Goal: Task Accomplishment & Management: Complete application form

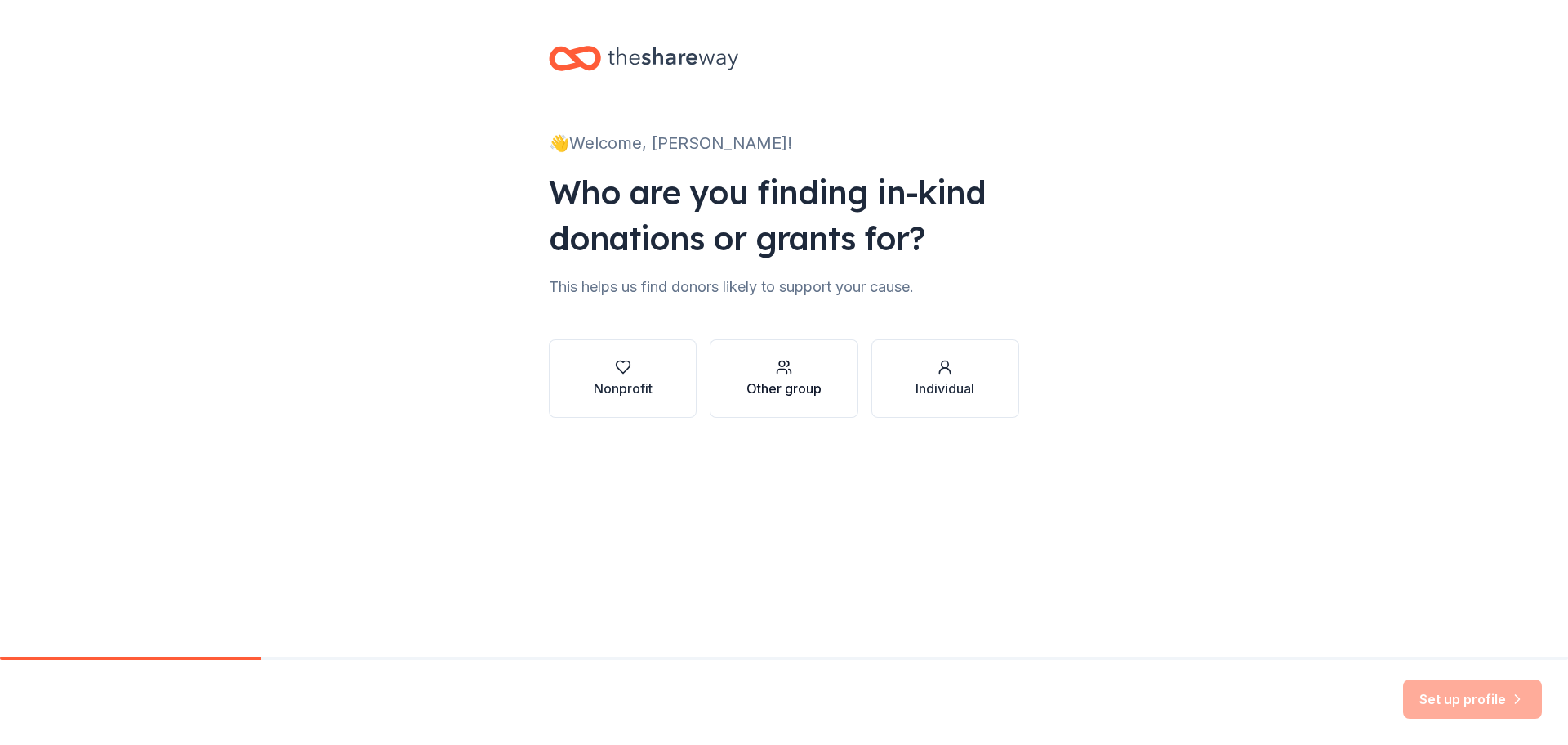
click at [818, 389] on div "Other group" at bounding box center [784, 388] width 75 height 20
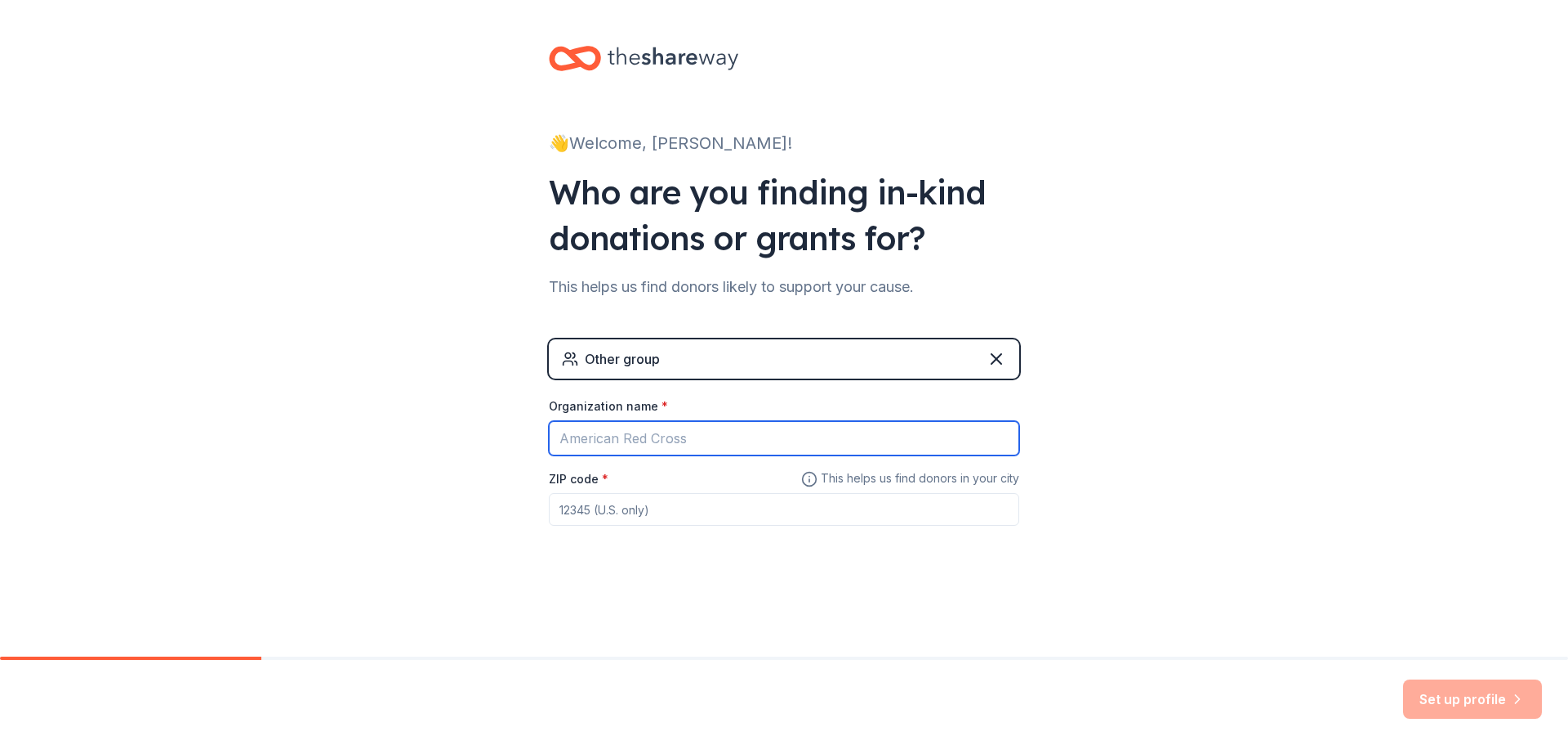
click at [786, 429] on input "Organization name *" at bounding box center [784, 438] width 471 height 34
type input "Sheaux Time Branding & Apparel"
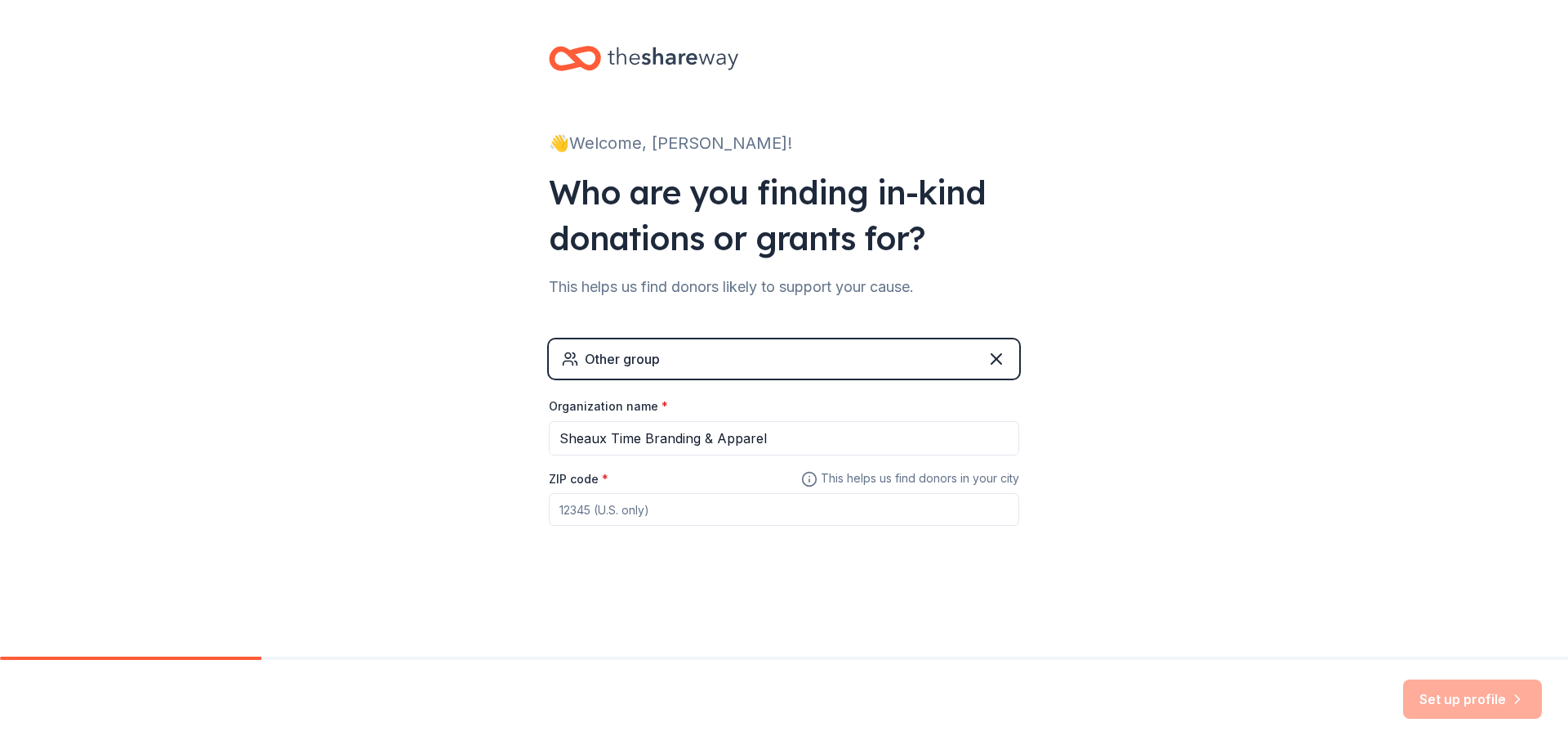
click at [700, 505] on input "ZIP code *" at bounding box center [784, 509] width 471 height 33
type input "71483"
click at [1493, 701] on button "Set up profile" at bounding box center [1473, 699] width 139 height 39
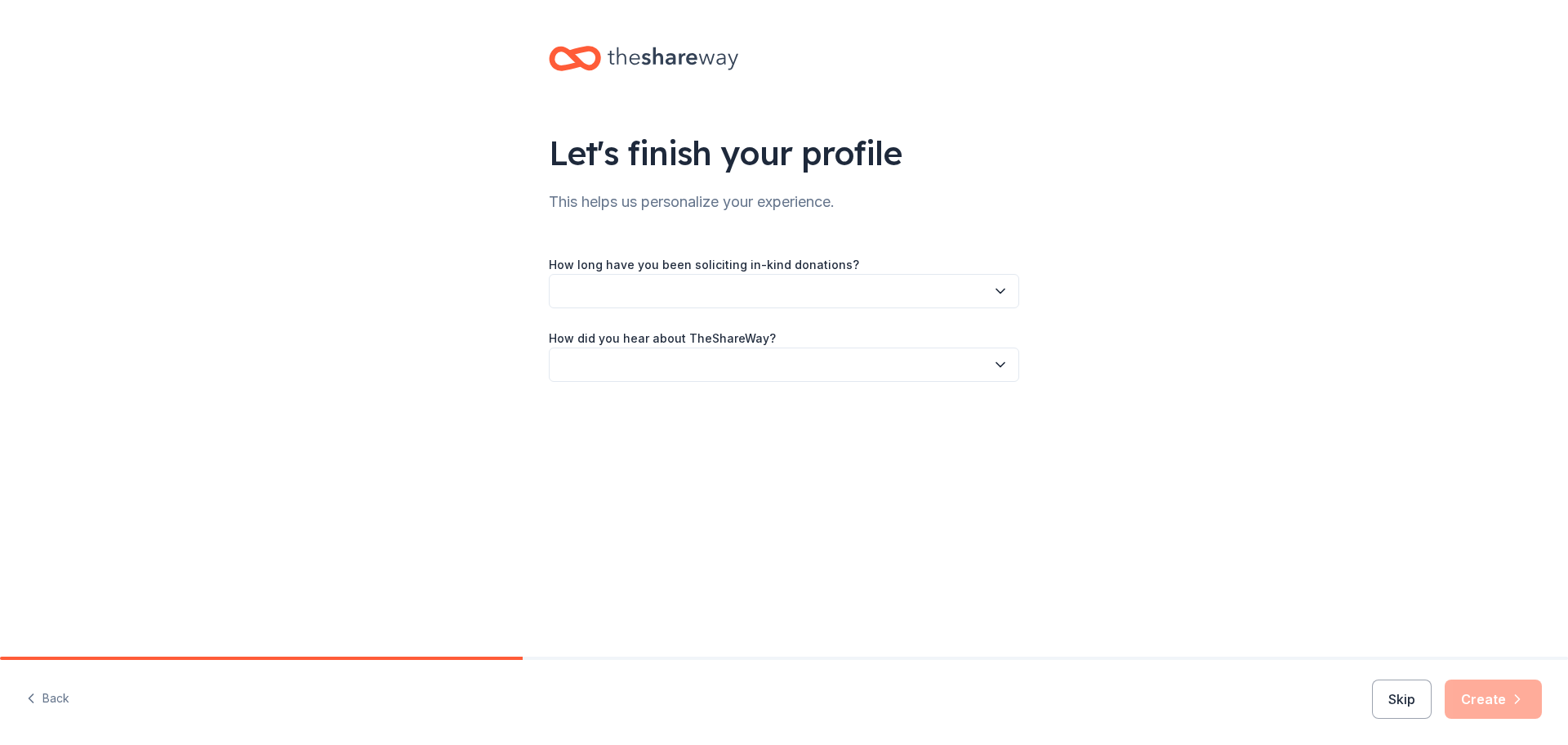
click at [897, 282] on button "button" at bounding box center [784, 291] width 471 height 34
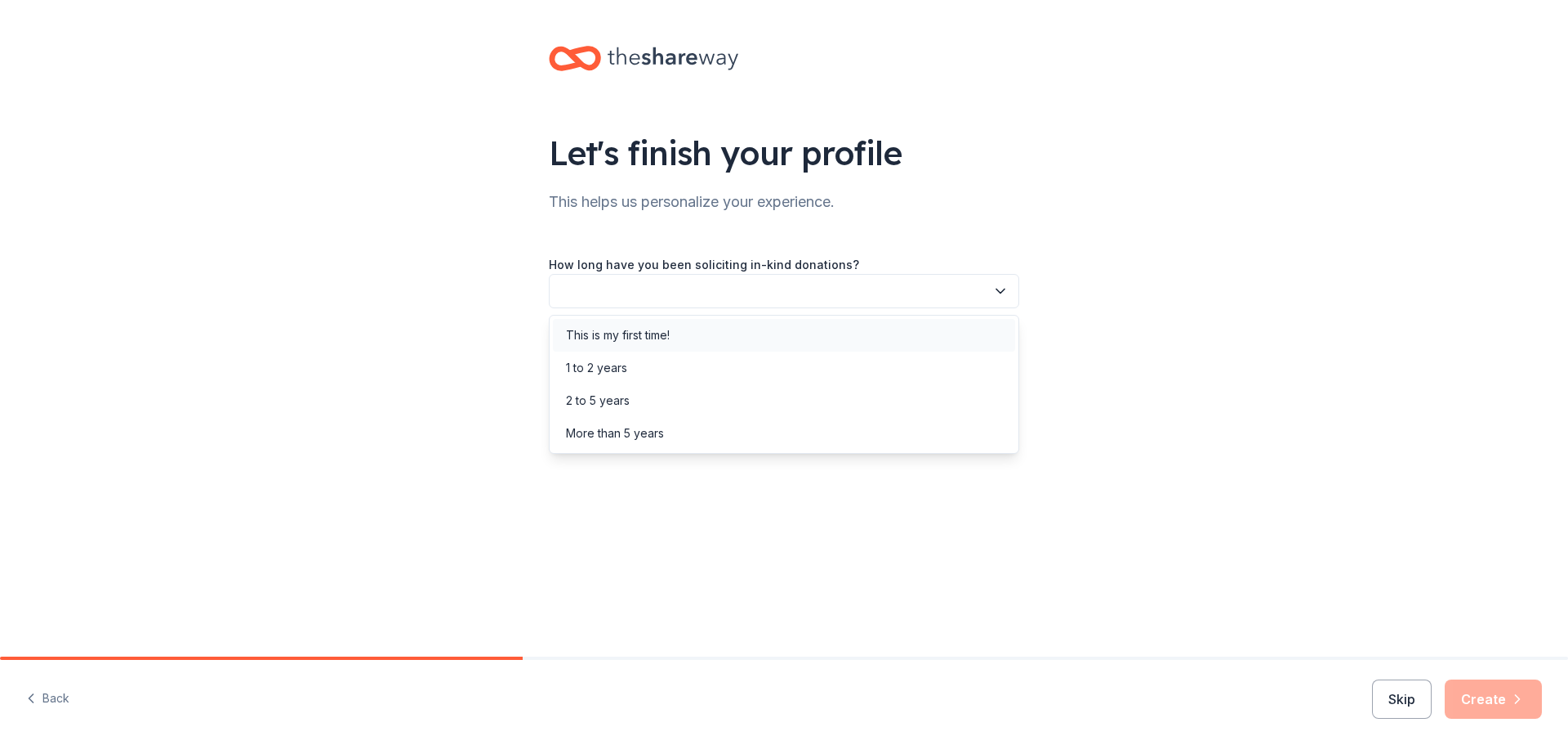
click at [709, 345] on div "This is my first time!" at bounding box center [784, 335] width 462 height 33
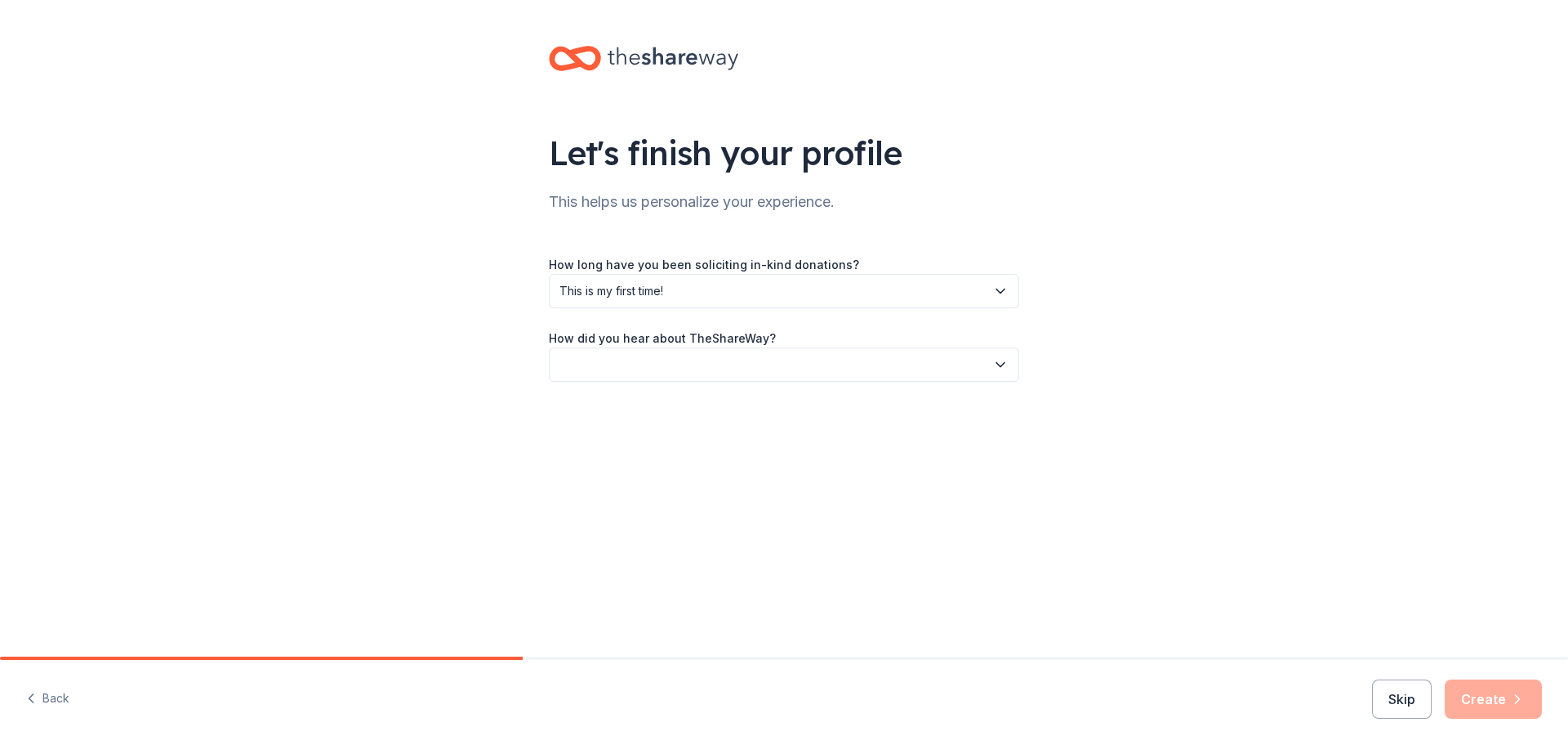
click at [762, 371] on button "button" at bounding box center [784, 365] width 471 height 34
click at [608, 531] on div "Other" at bounding box center [784, 539] width 462 height 33
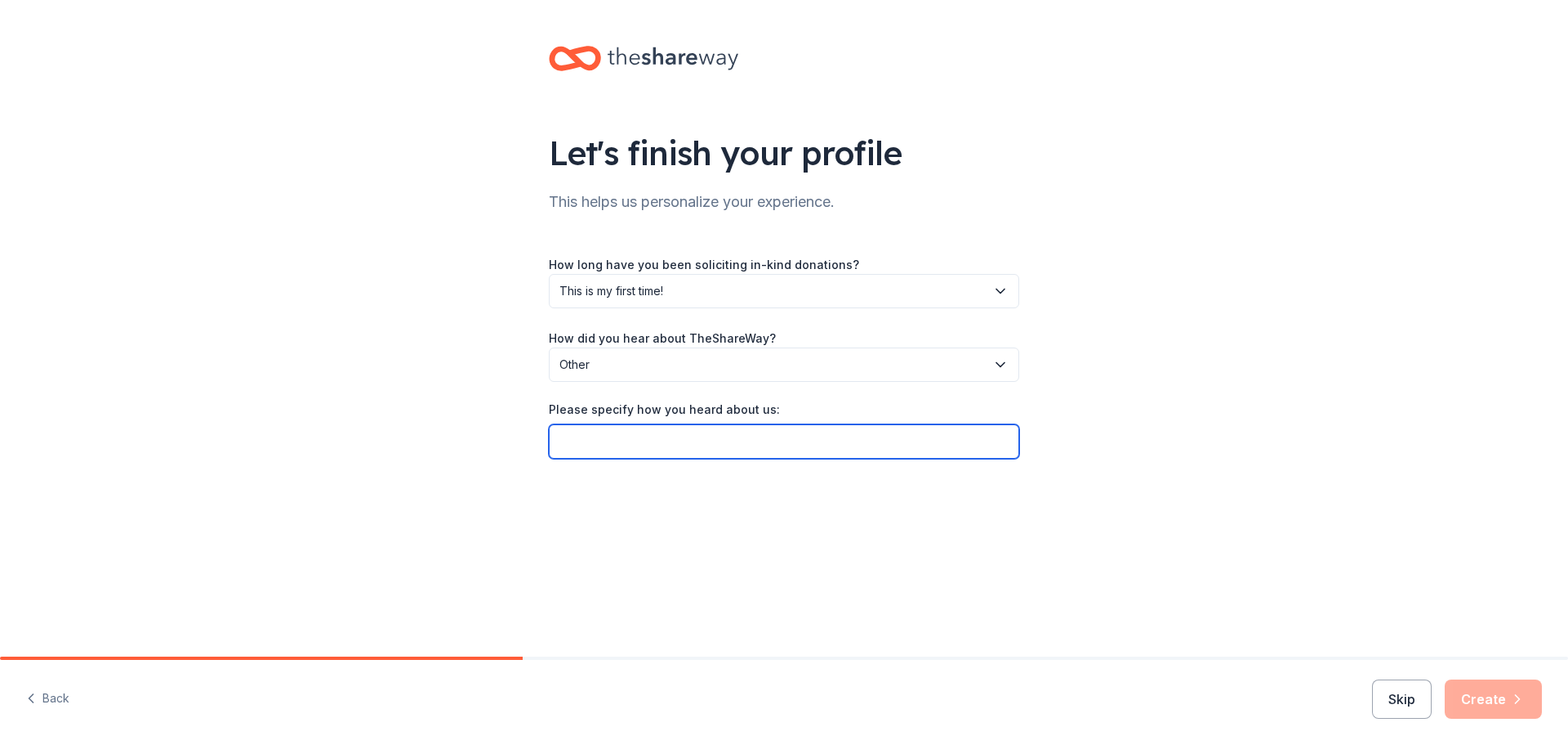
click at [659, 455] on input "Please specify how you heard about us:" at bounding box center [784, 441] width 471 height 34
type input "g"
click at [793, 362] on span "Other" at bounding box center [772, 364] width 426 height 20
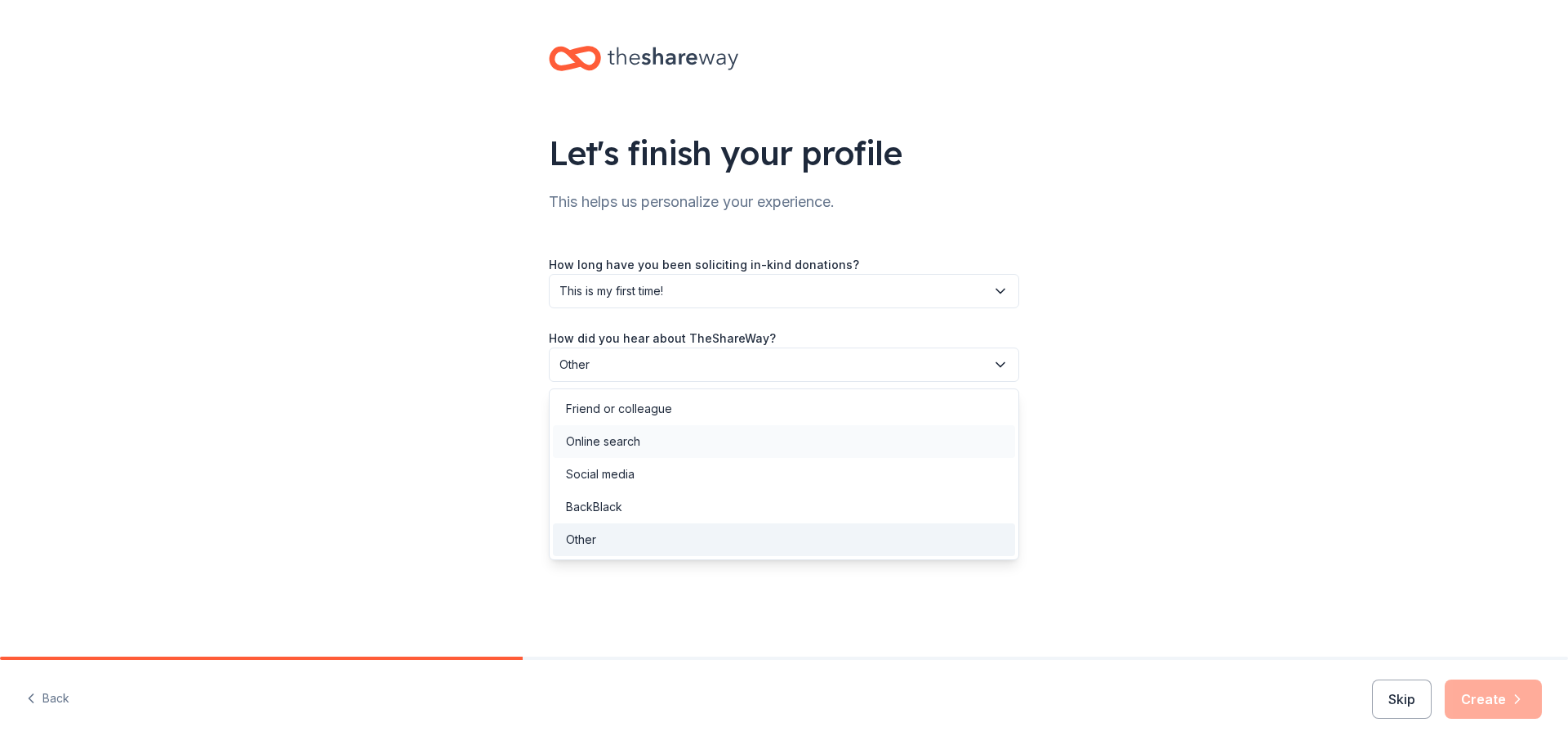
click at [624, 435] on div "Online search" at bounding box center [603, 441] width 75 height 20
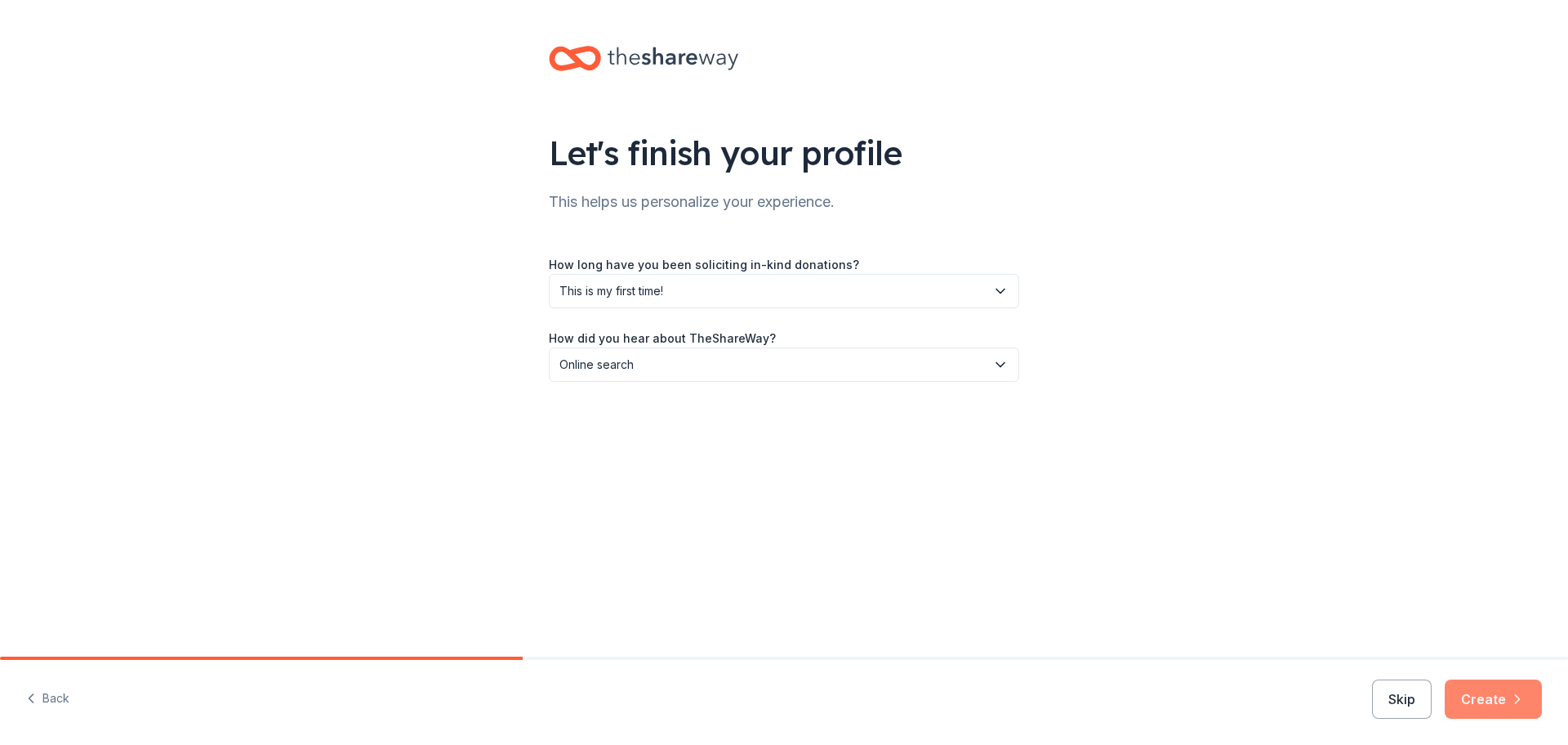
click at [1501, 698] on button "Create" at bounding box center [1493, 699] width 97 height 39
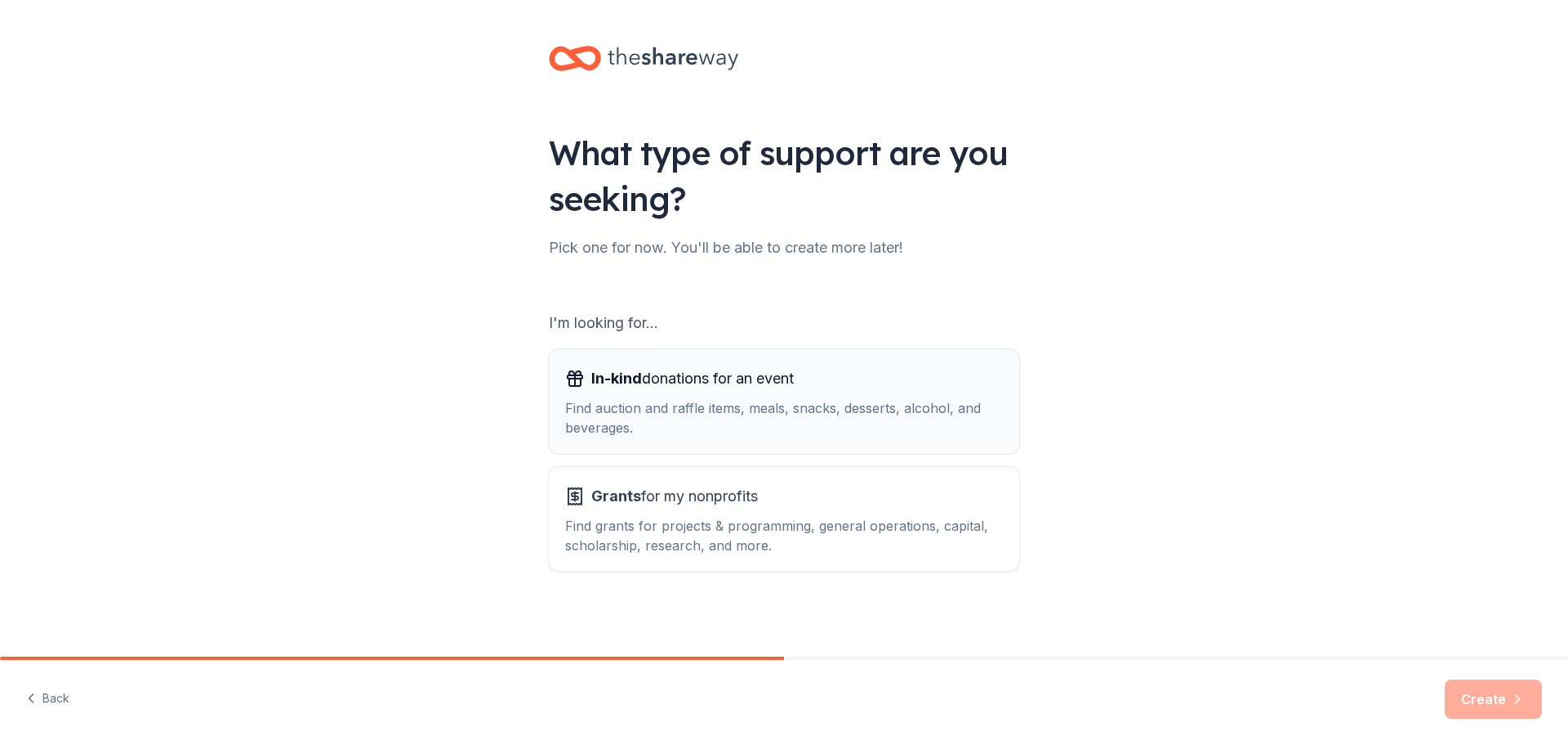
click at [810, 375] on div "In-kind donations for an event" at bounding box center [784, 379] width 437 height 26
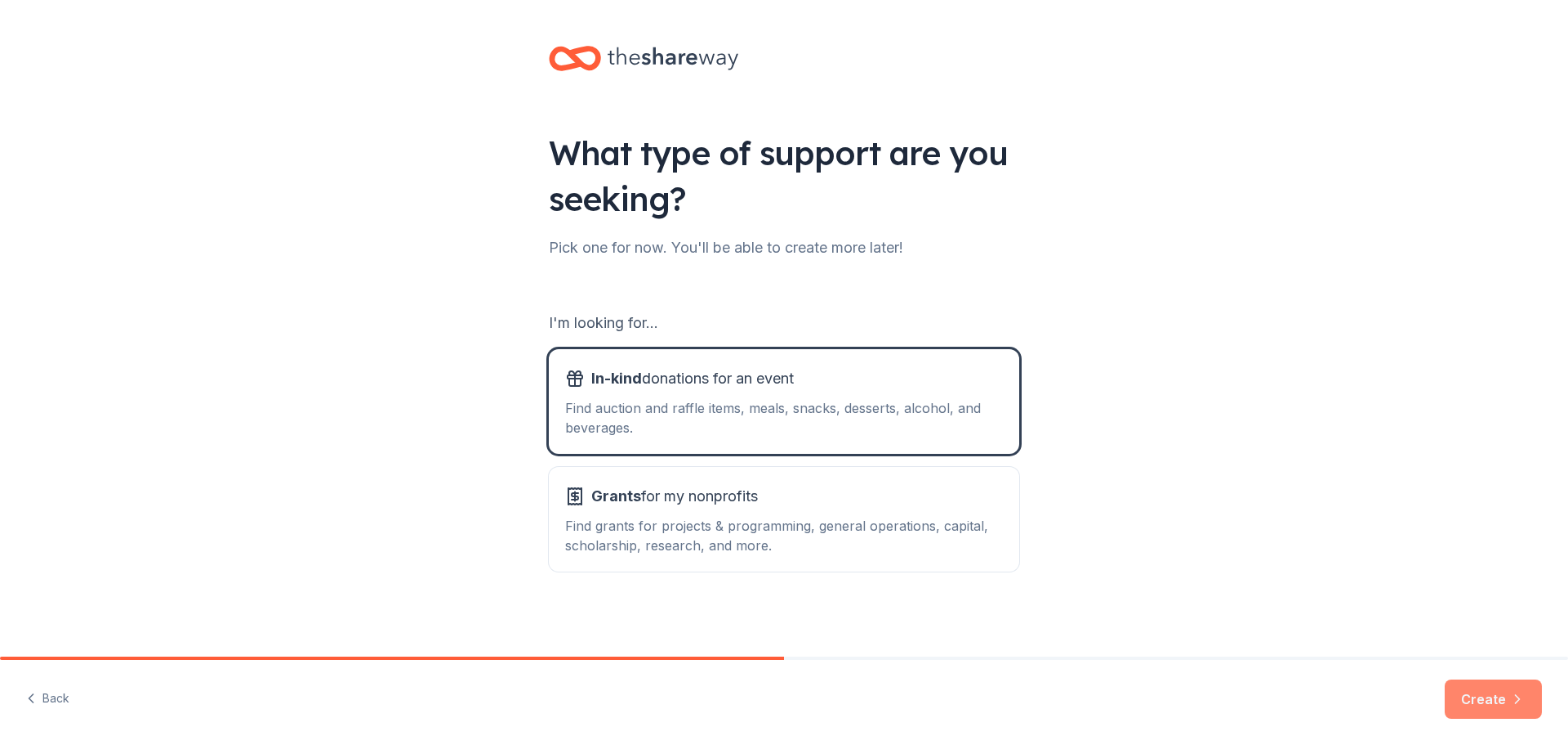
click at [1488, 687] on button "Create" at bounding box center [1493, 699] width 97 height 39
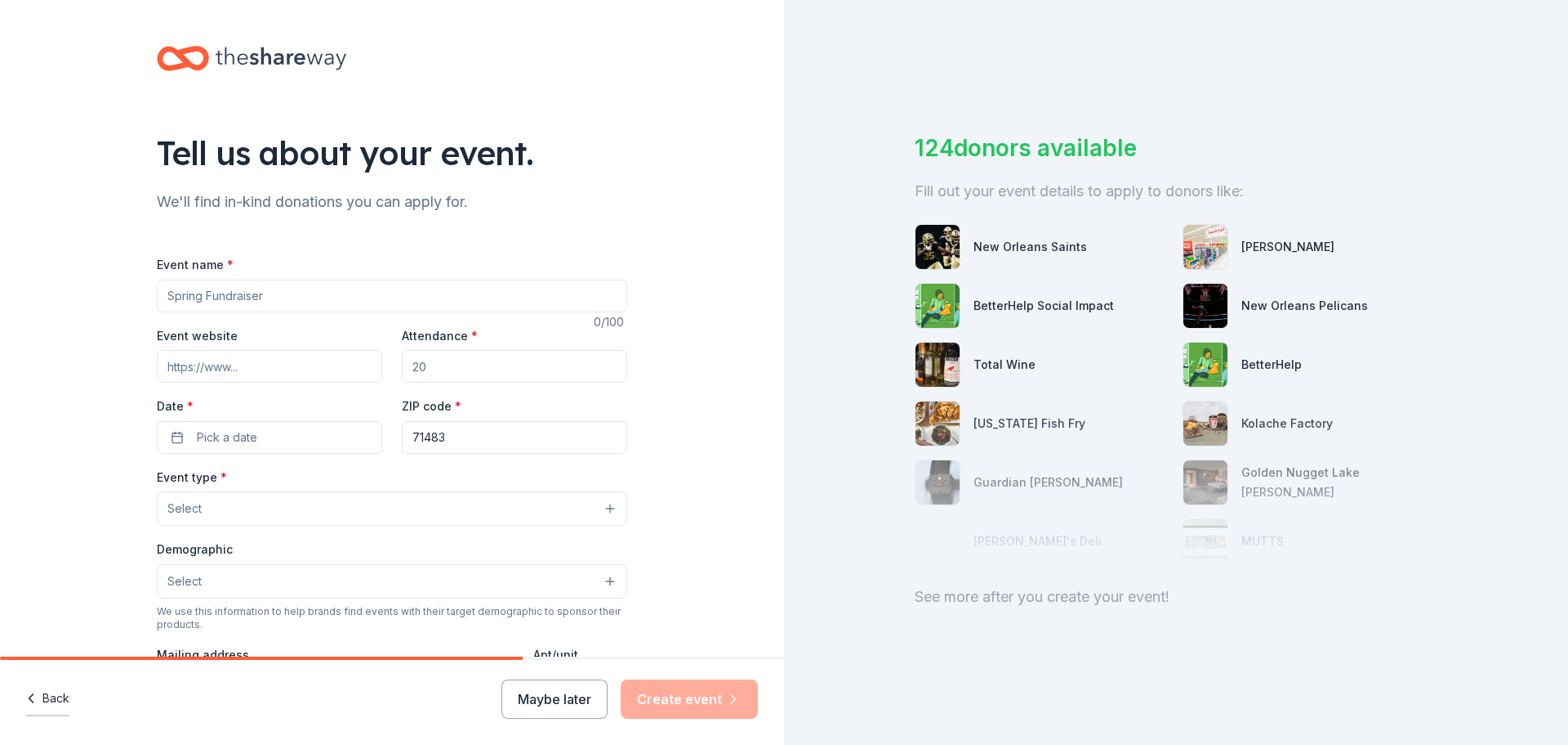
click at [62, 703] on button "Back" at bounding box center [47, 699] width 43 height 34
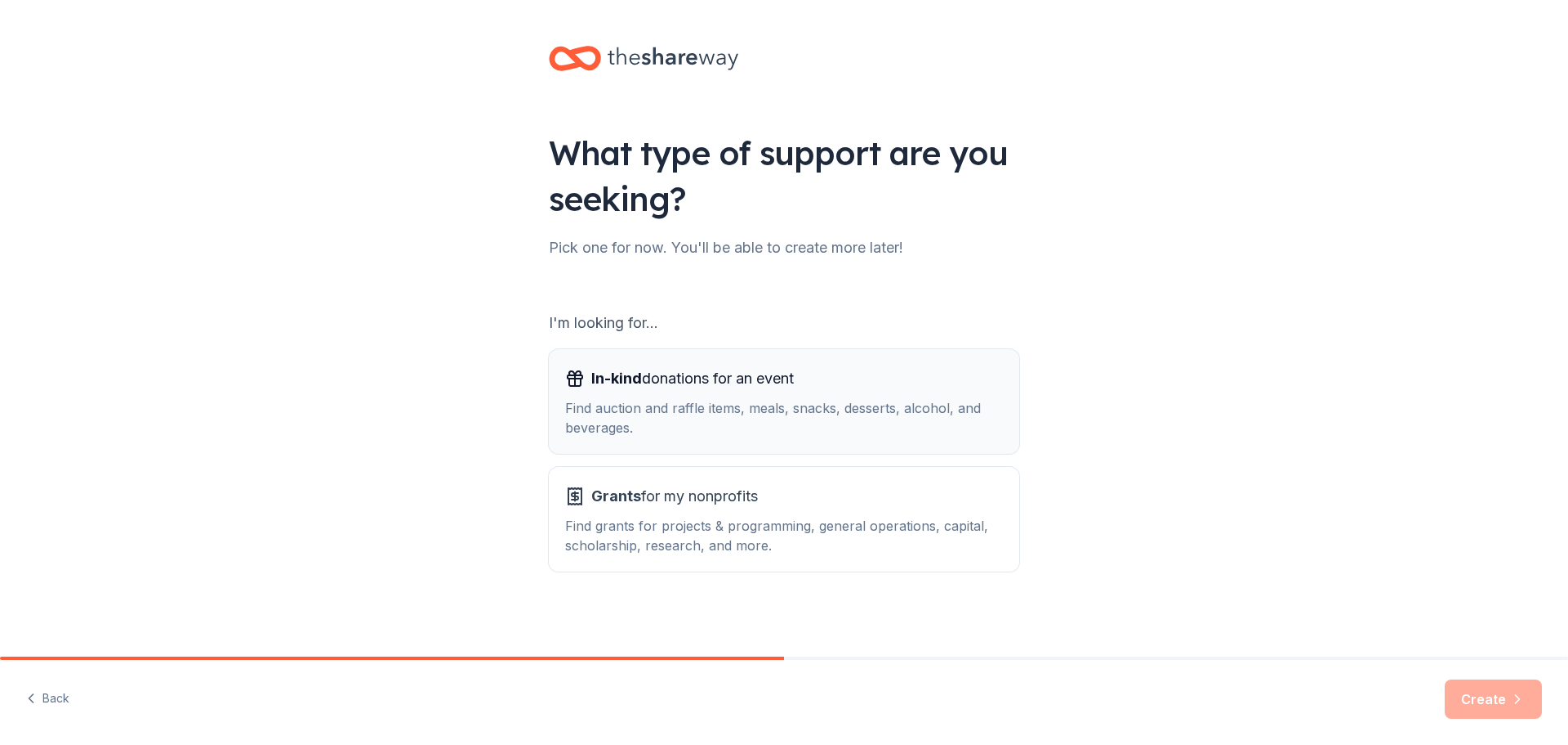
click at [793, 376] on span "In-kind donations for an event" at bounding box center [692, 379] width 202 height 26
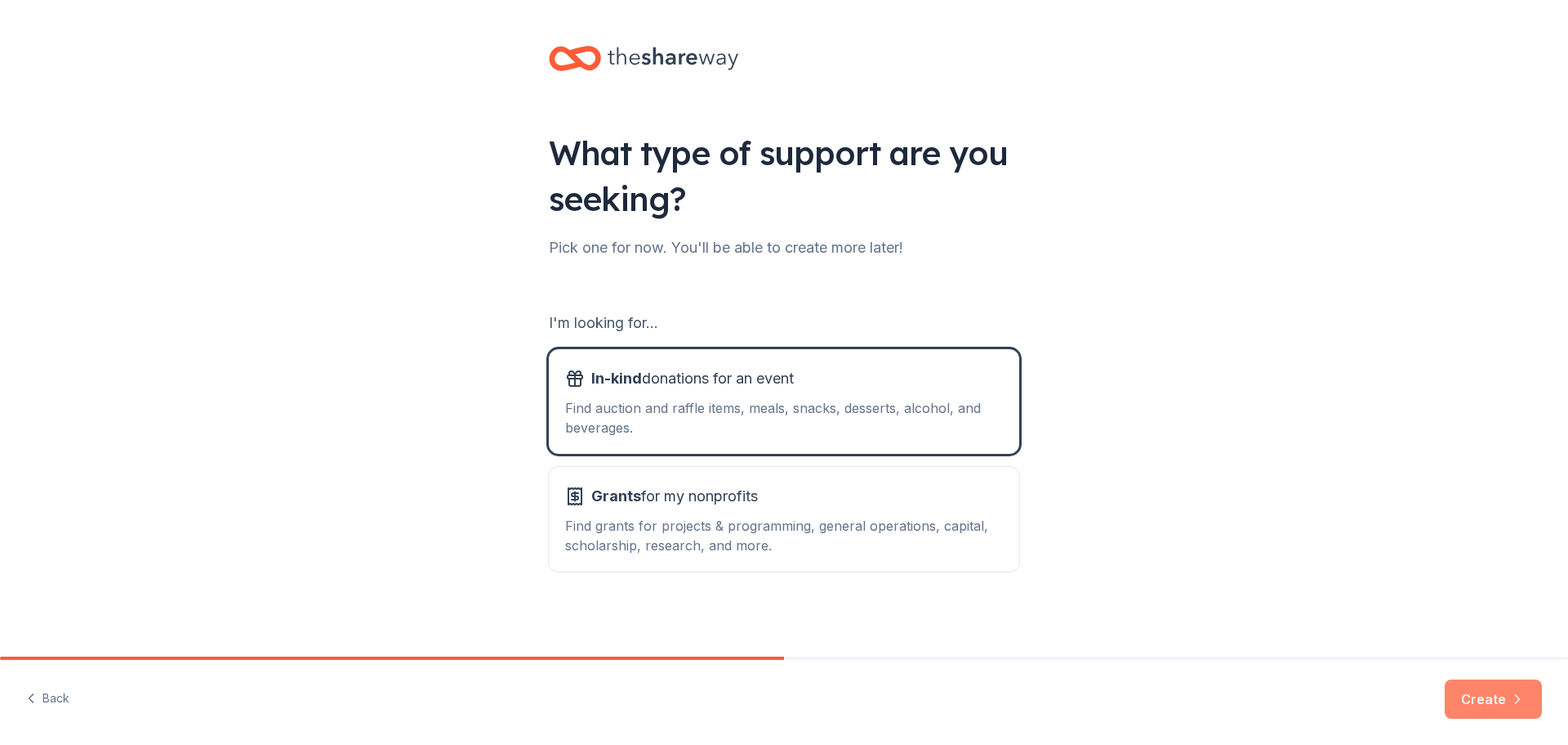
click at [1487, 694] on button "Create" at bounding box center [1493, 699] width 97 height 39
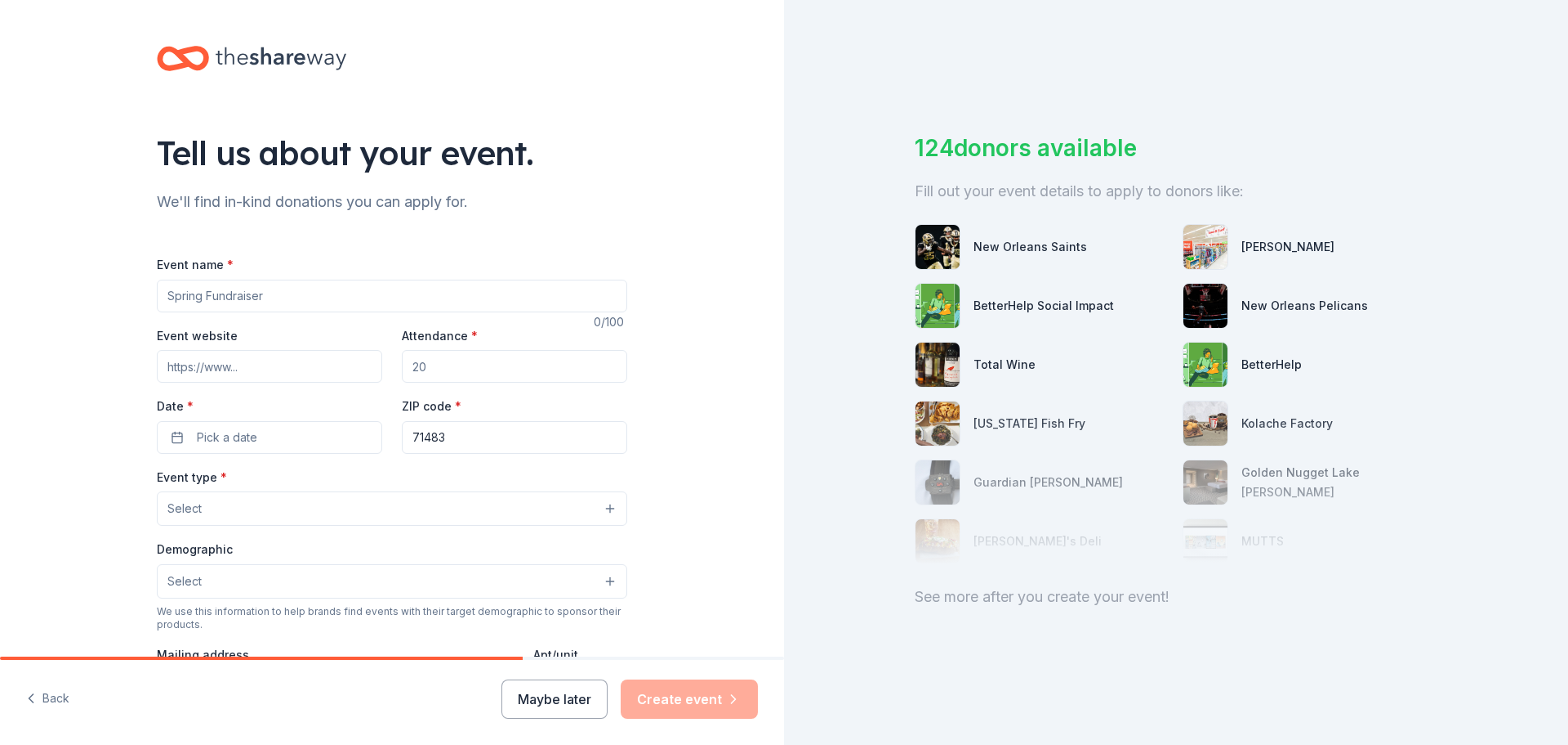
click at [433, 294] on input "Event name *" at bounding box center [392, 296] width 471 height 33
click at [560, 686] on button "Maybe later" at bounding box center [555, 699] width 106 height 39
click at [564, 701] on button "Maybe later" at bounding box center [555, 699] width 106 height 39
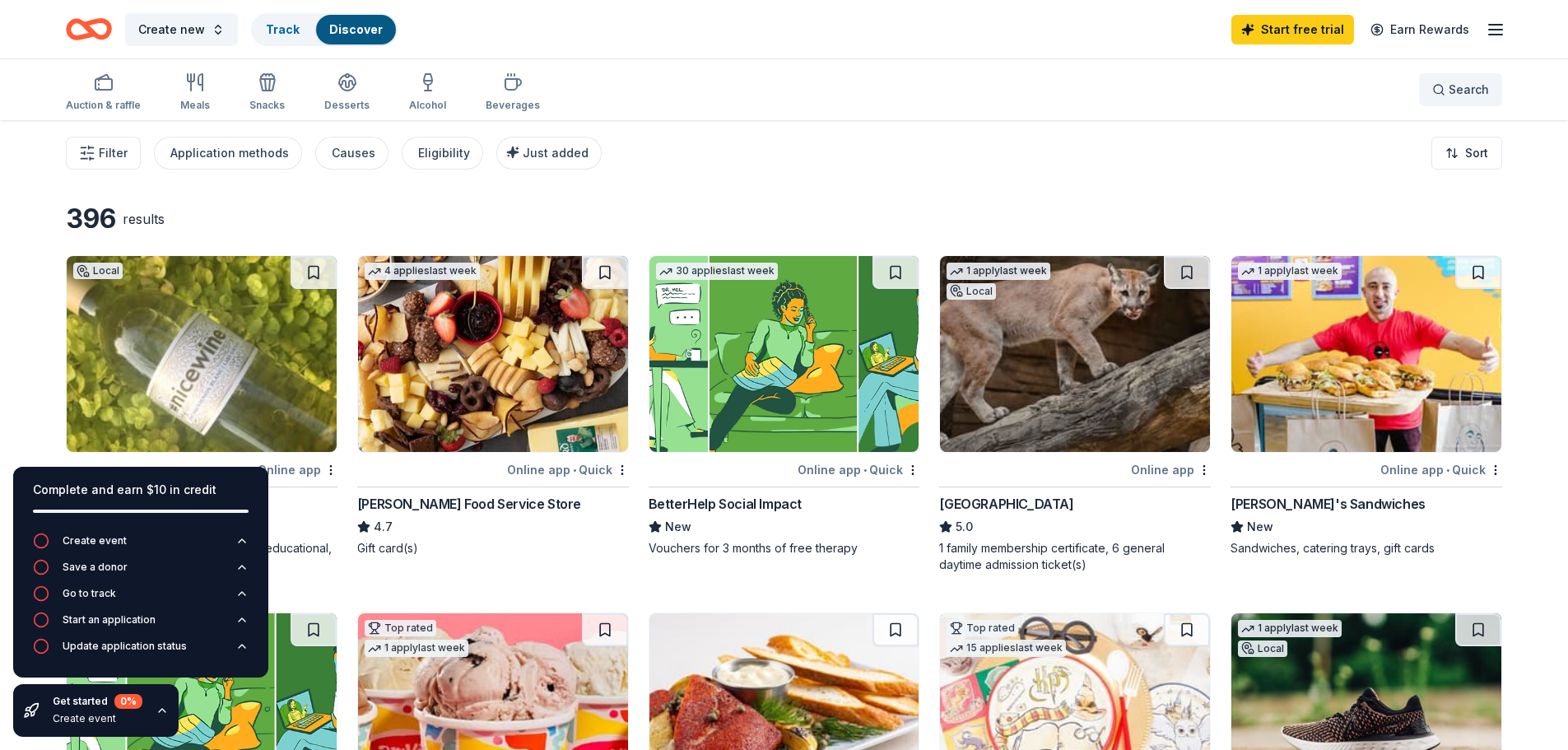
click at [1476, 78] on button "Search" at bounding box center [1461, 90] width 83 height 33
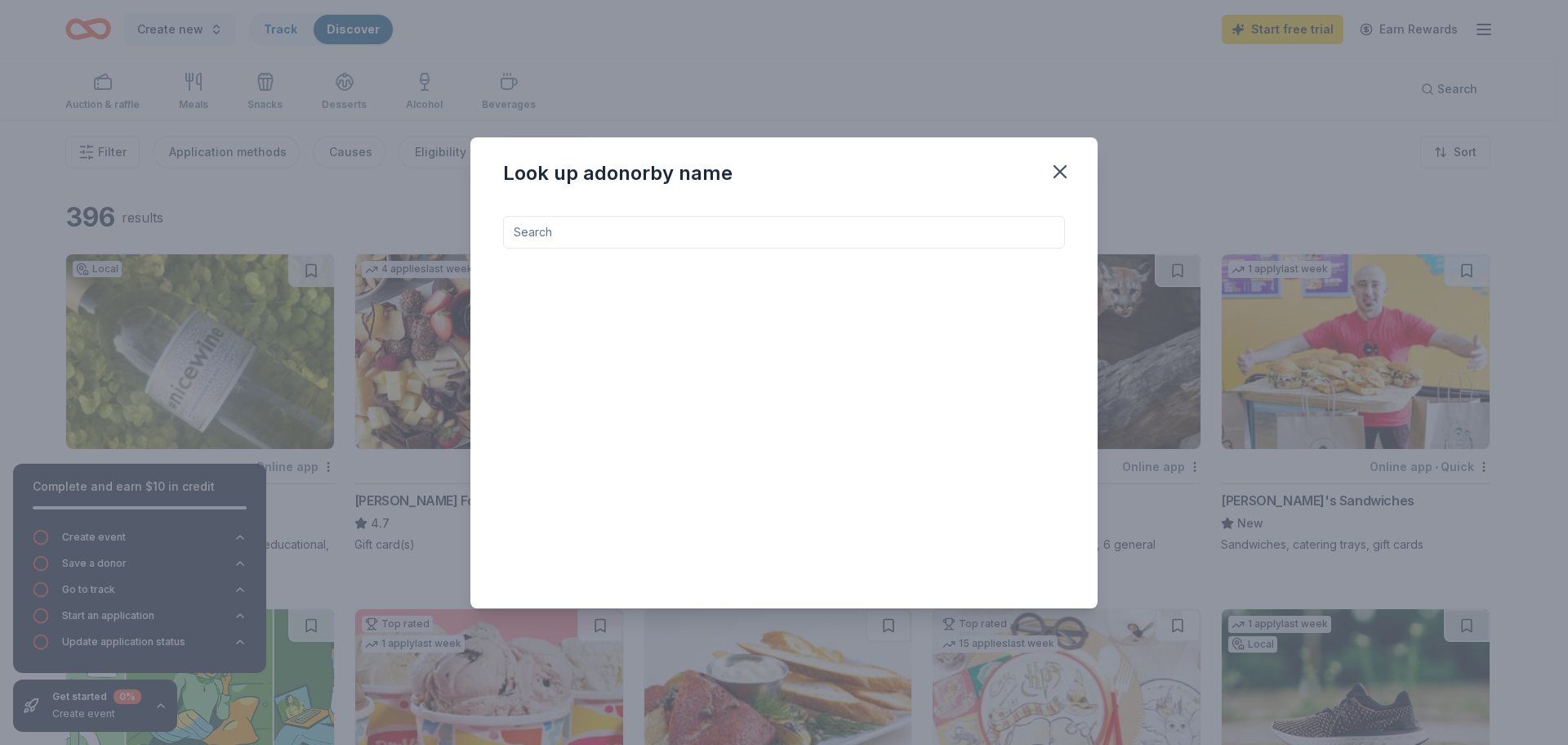
click at [904, 231] on input at bounding box center [784, 232] width 562 height 33
type input "live stream"
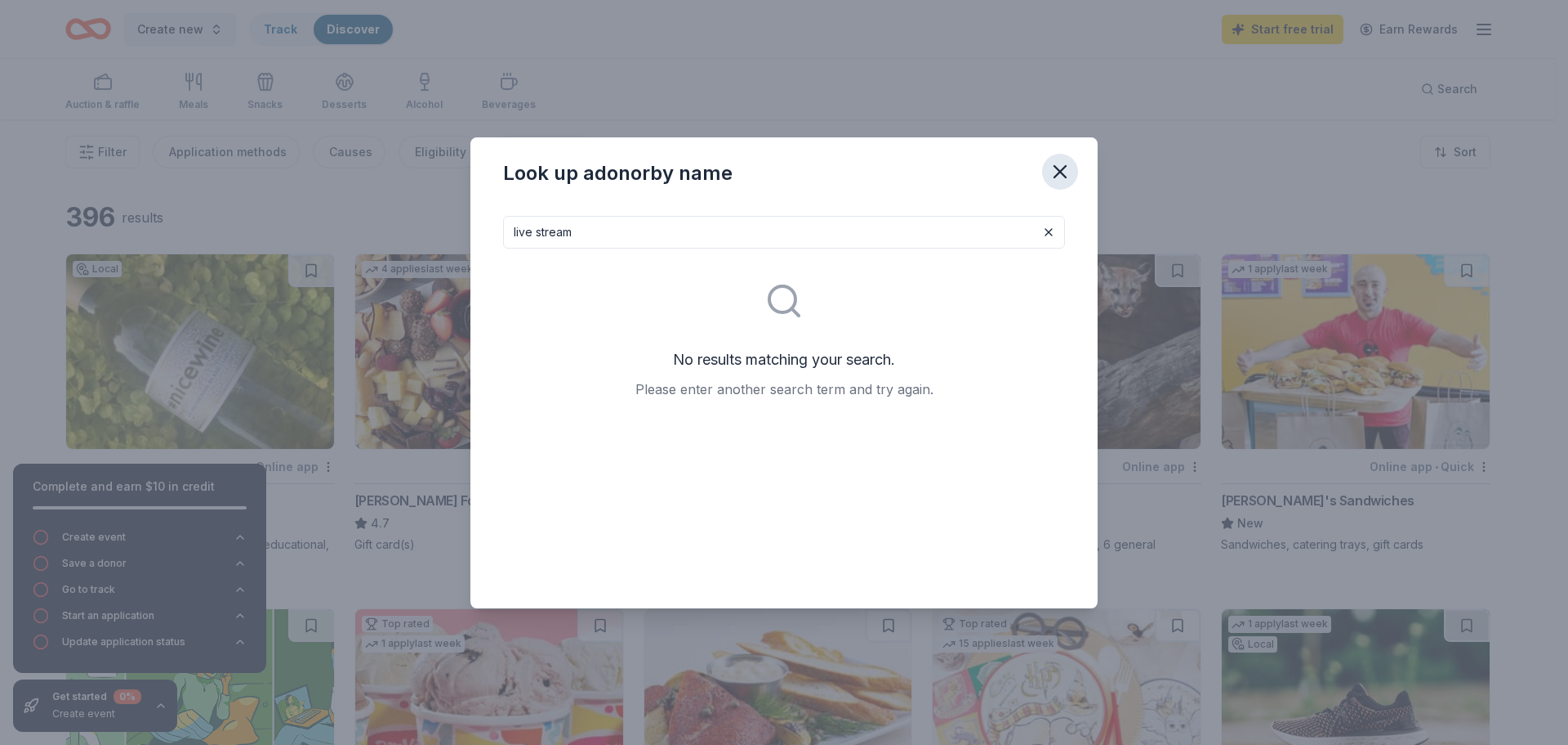
click at [1059, 169] on icon "button" at bounding box center [1059, 171] width 11 height 11
